Goal: Navigation & Orientation: Find specific page/section

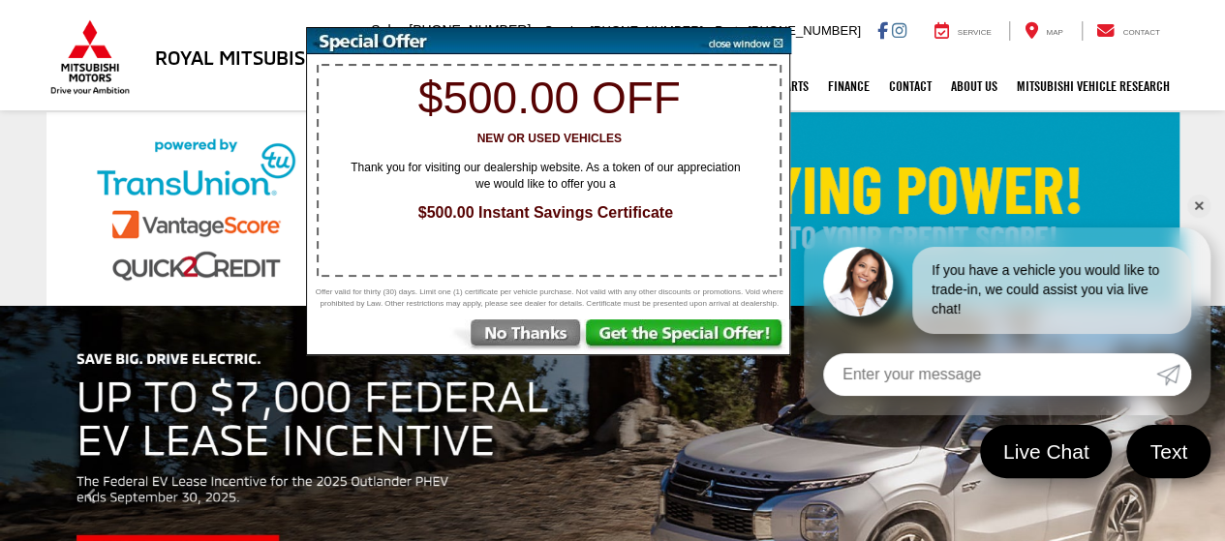
click at [777, 35] on img at bounding box center [742, 41] width 98 height 26
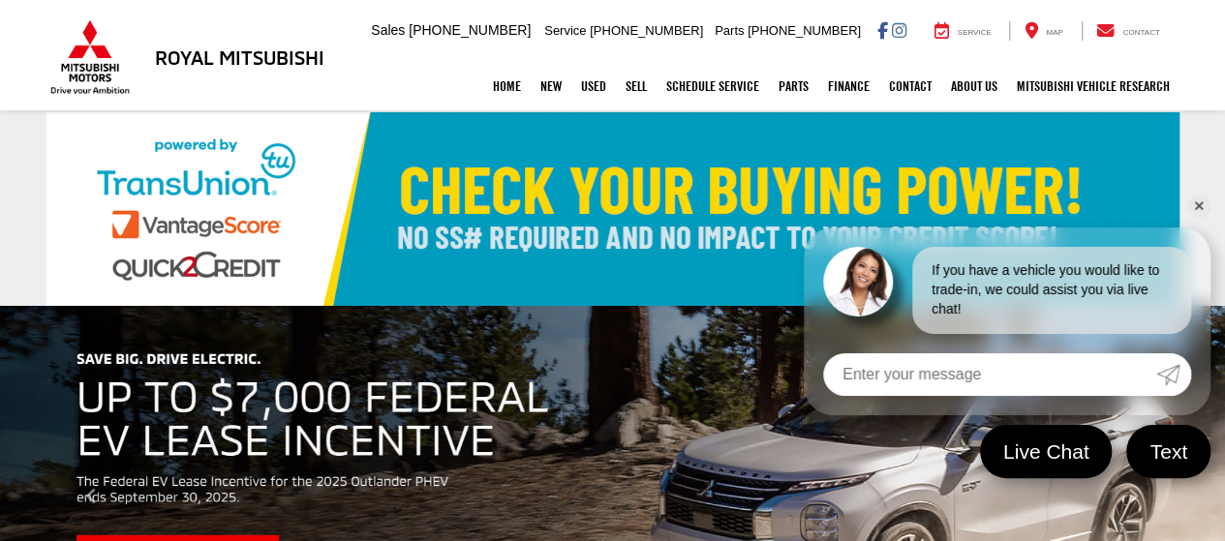
click at [1191, 209] on link "✕" at bounding box center [1198, 206] width 23 height 23
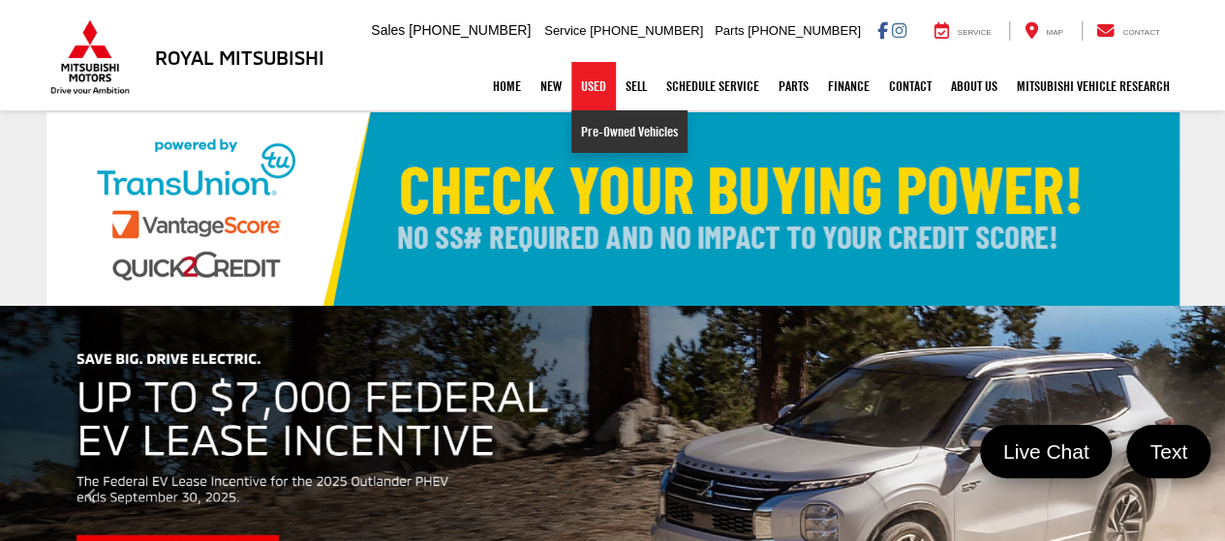
click at [588, 125] on link "Pre-Owned Vehicles" at bounding box center [629, 131] width 116 height 43
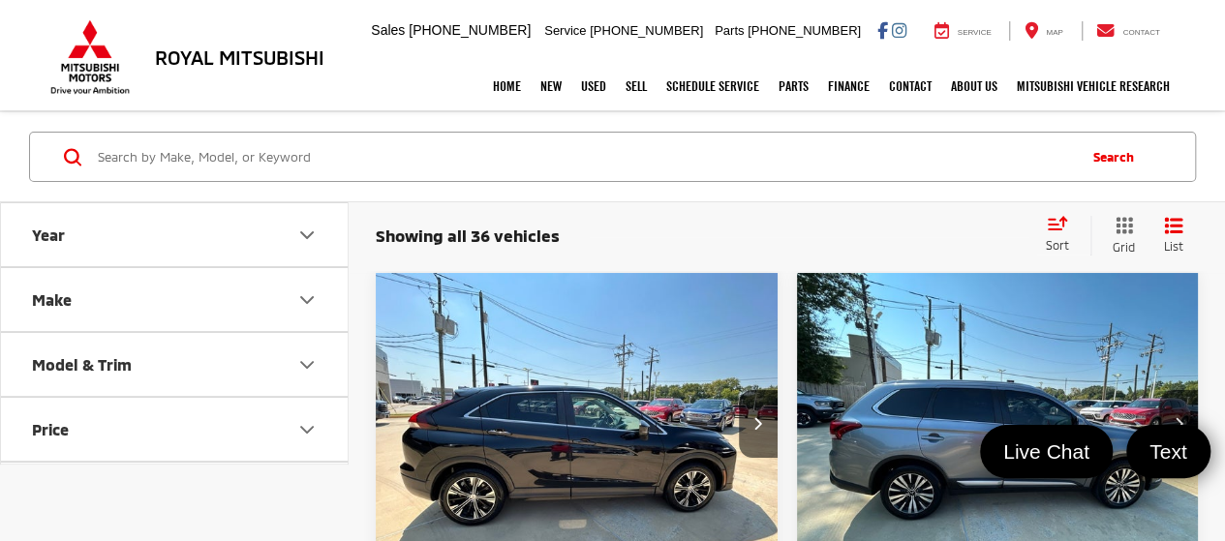
click at [298, 353] on icon "Model & Trim" at bounding box center [306, 364] width 23 height 23
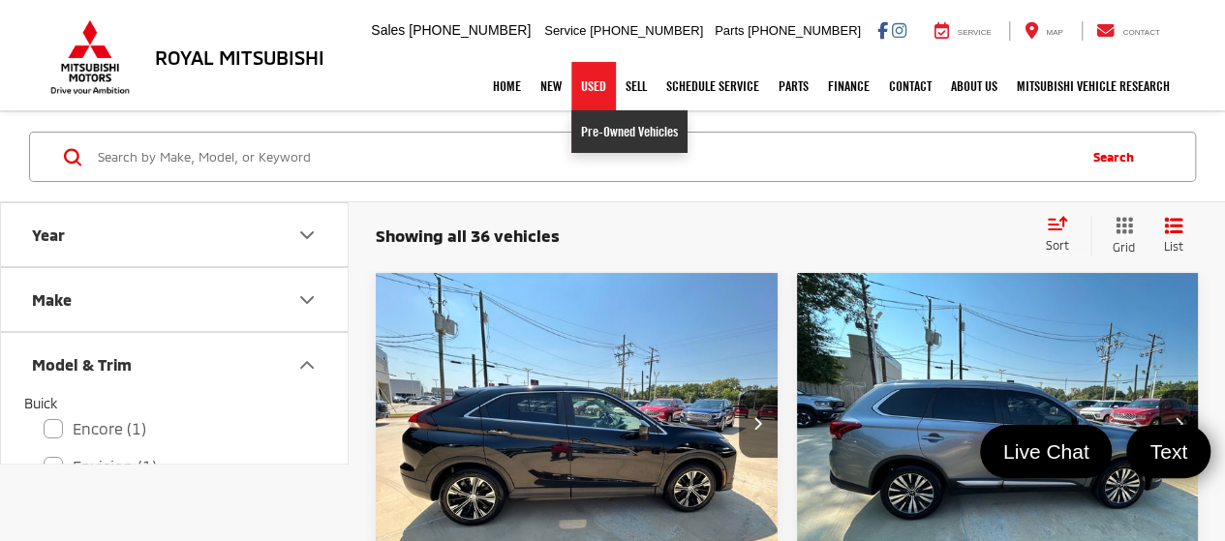
click at [578, 130] on link "Pre-Owned Vehicles" at bounding box center [629, 131] width 116 height 43
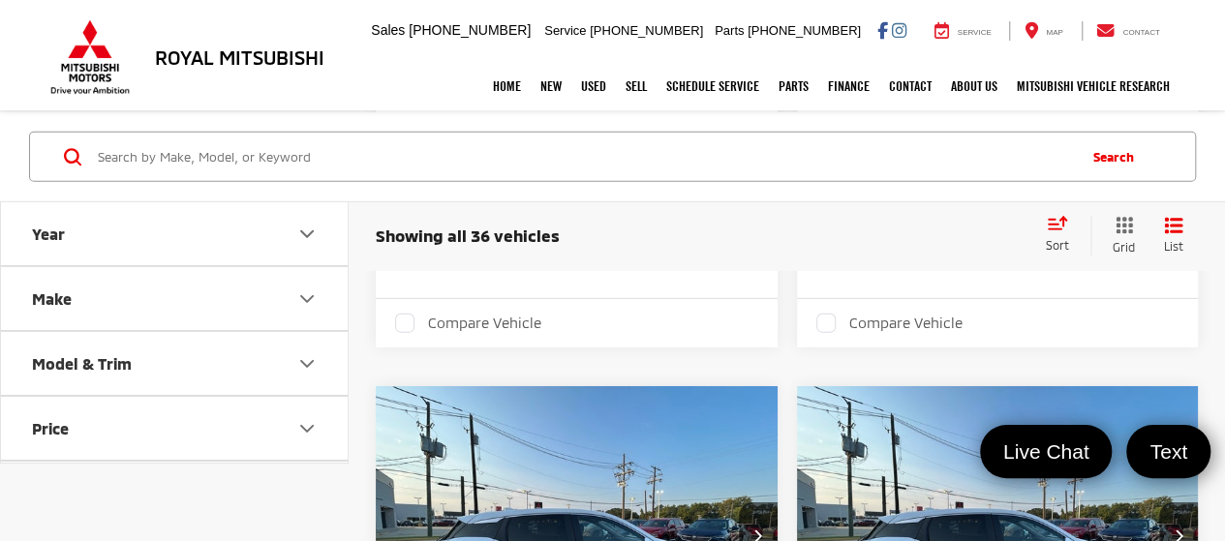
scroll to position [10556, 0]
